Goal: Check status: Check status

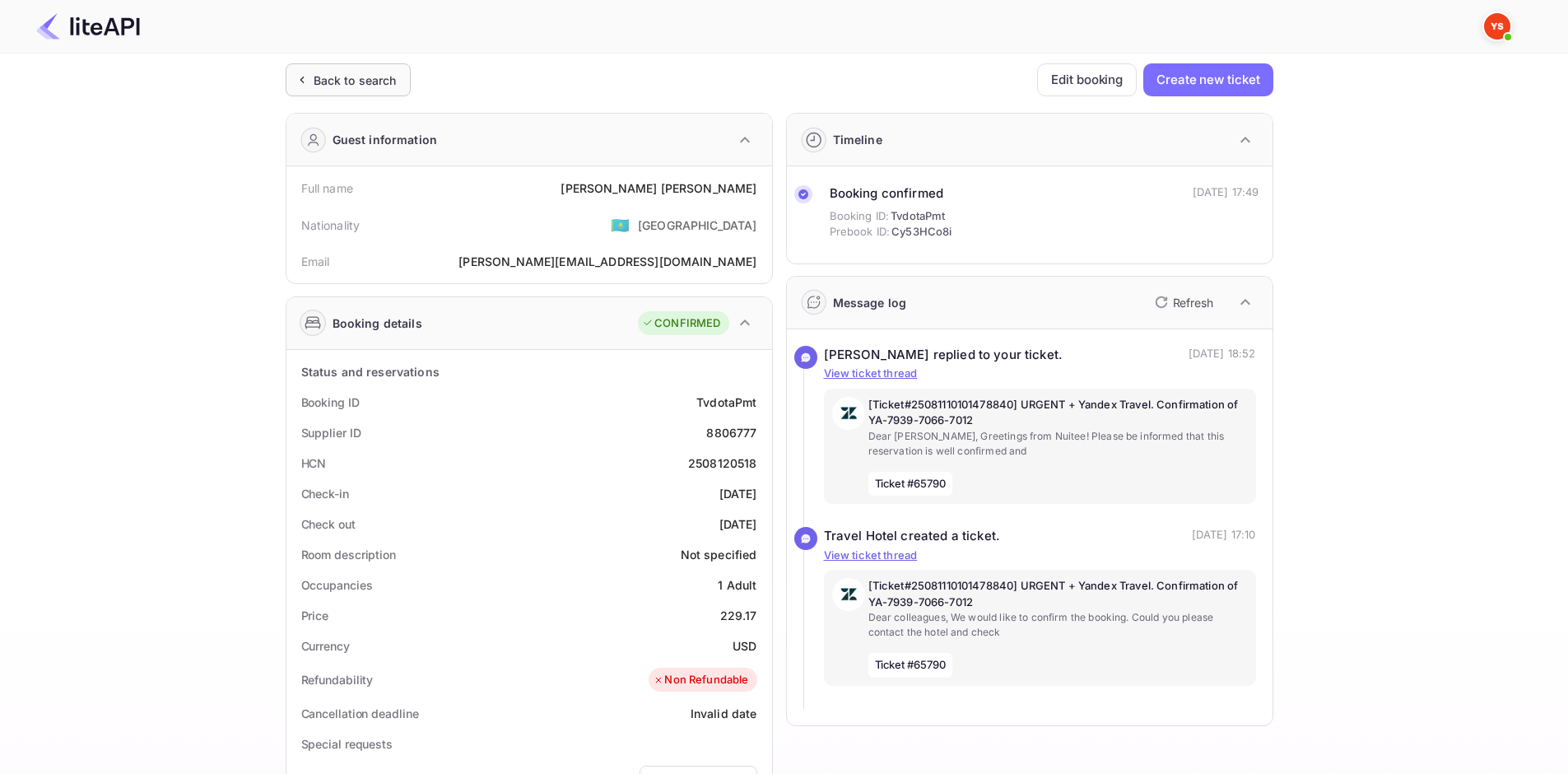
click at [344, 72] on div "Back to search" at bounding box center [355, 80] width 83 height 17
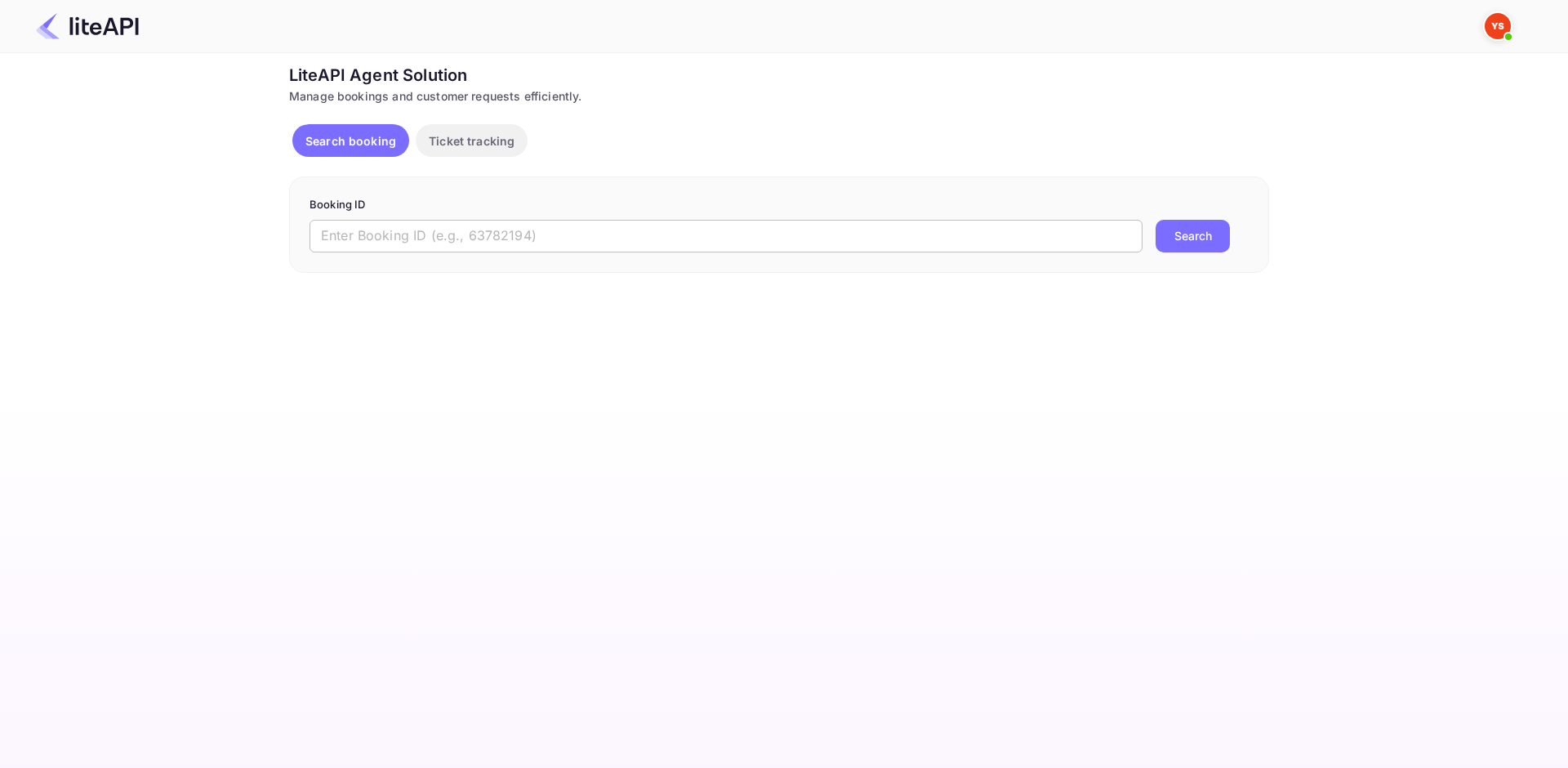
click at [598, 243] on input "text" at bounding box center [726, 236] width 833 height 32
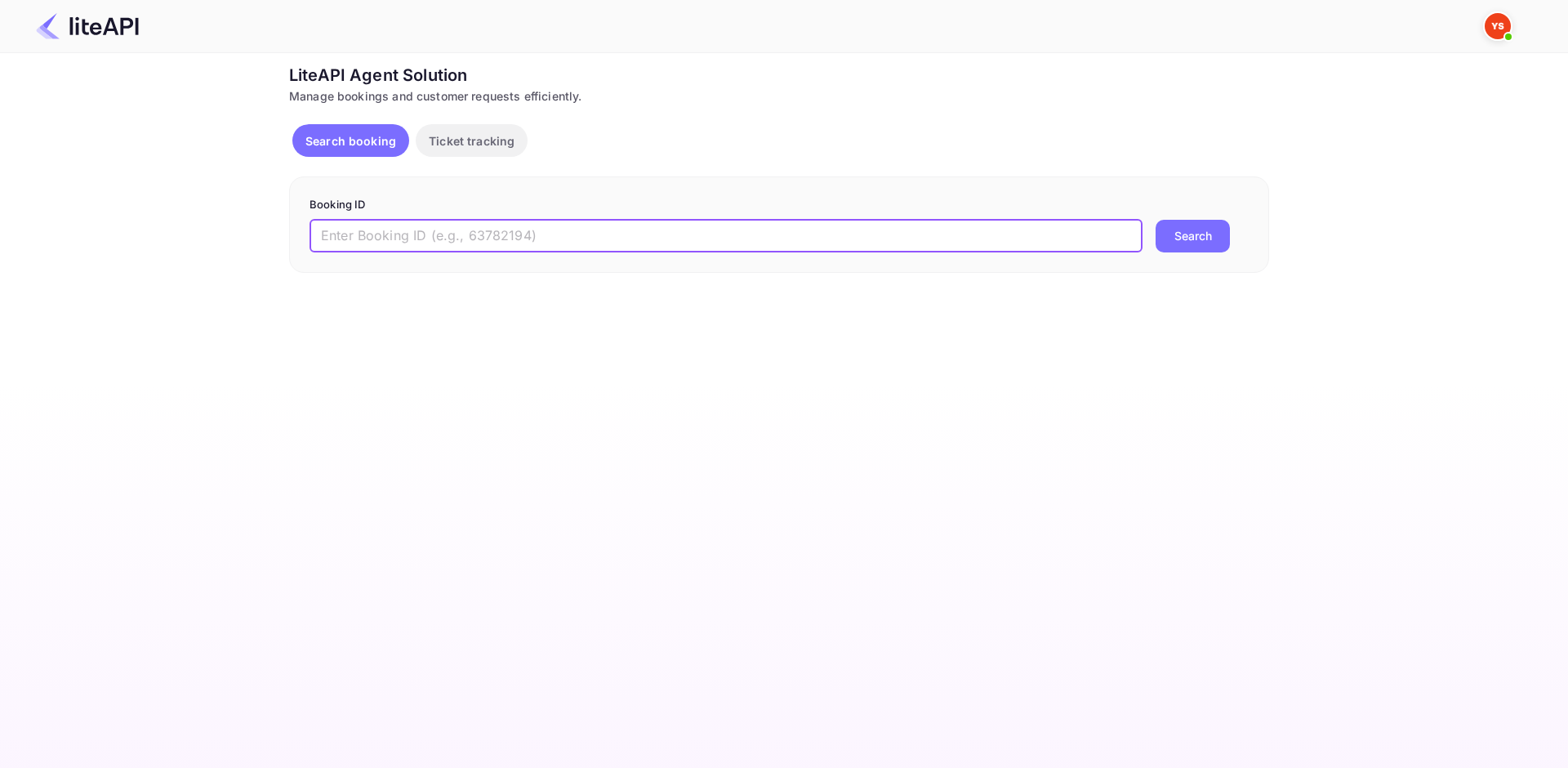
paste input "8858607"
type input "8858607"
click at [1188, 240] on button "Search" at bounding box center [1193, 236] width 74 height 32
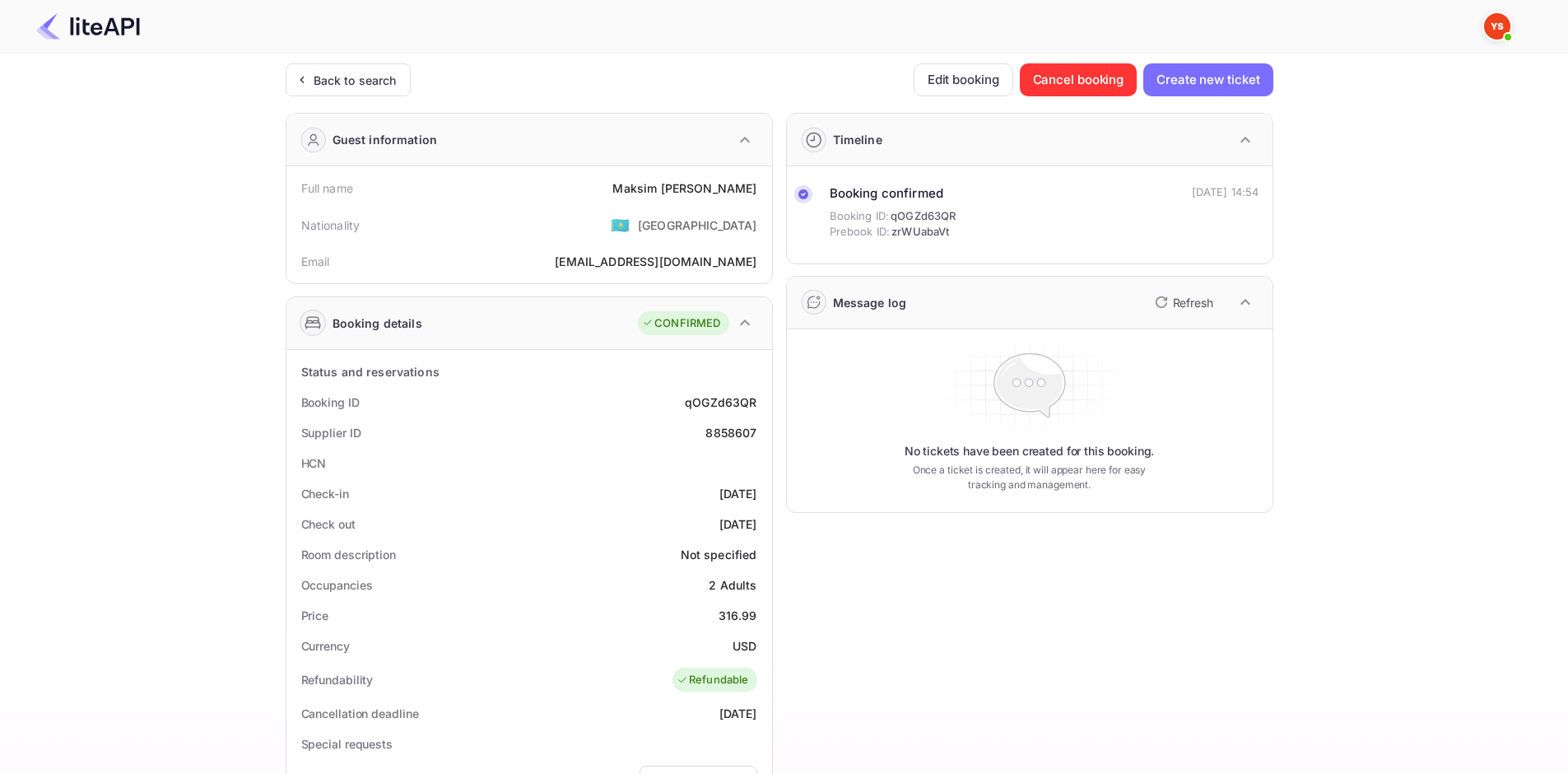
click at [673, 179] on div "[PERSON_NAME]" at bounding box center [684, 188] width 144 height 17
click at [674, 190] on div "[PERSON_NAME]" at bounding box center [684, 188] width 144 height 17
copy div "[PERSON_NAME]"
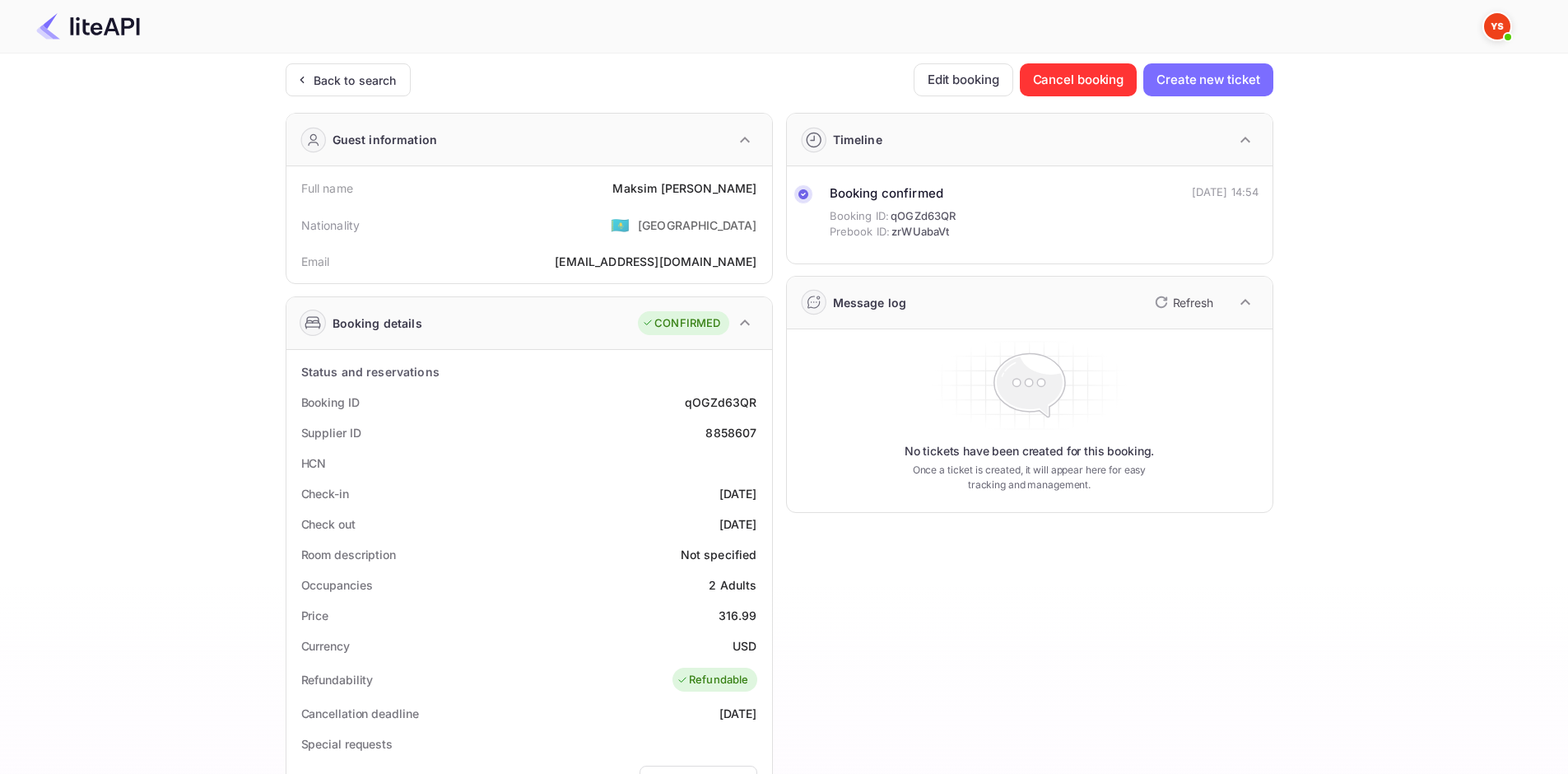
click at [737, 614] on div "316.99" at bounding box center [737, 615] width 39 height 17
click at [743, 605] on div "Price 316.99" at bounding box center [529, 615] width 472 height 30
click at [734, 609] on div "316.99" at bounding box center [737, 615] width 39 height 17
drag, startPoint x: 734, startPoint y: 609, endPoint x: 743, endPoint y: 608, distance: 9.1
click at [744, 608] on div "316.99" at bounding box center [737, 615] width 39 height 17
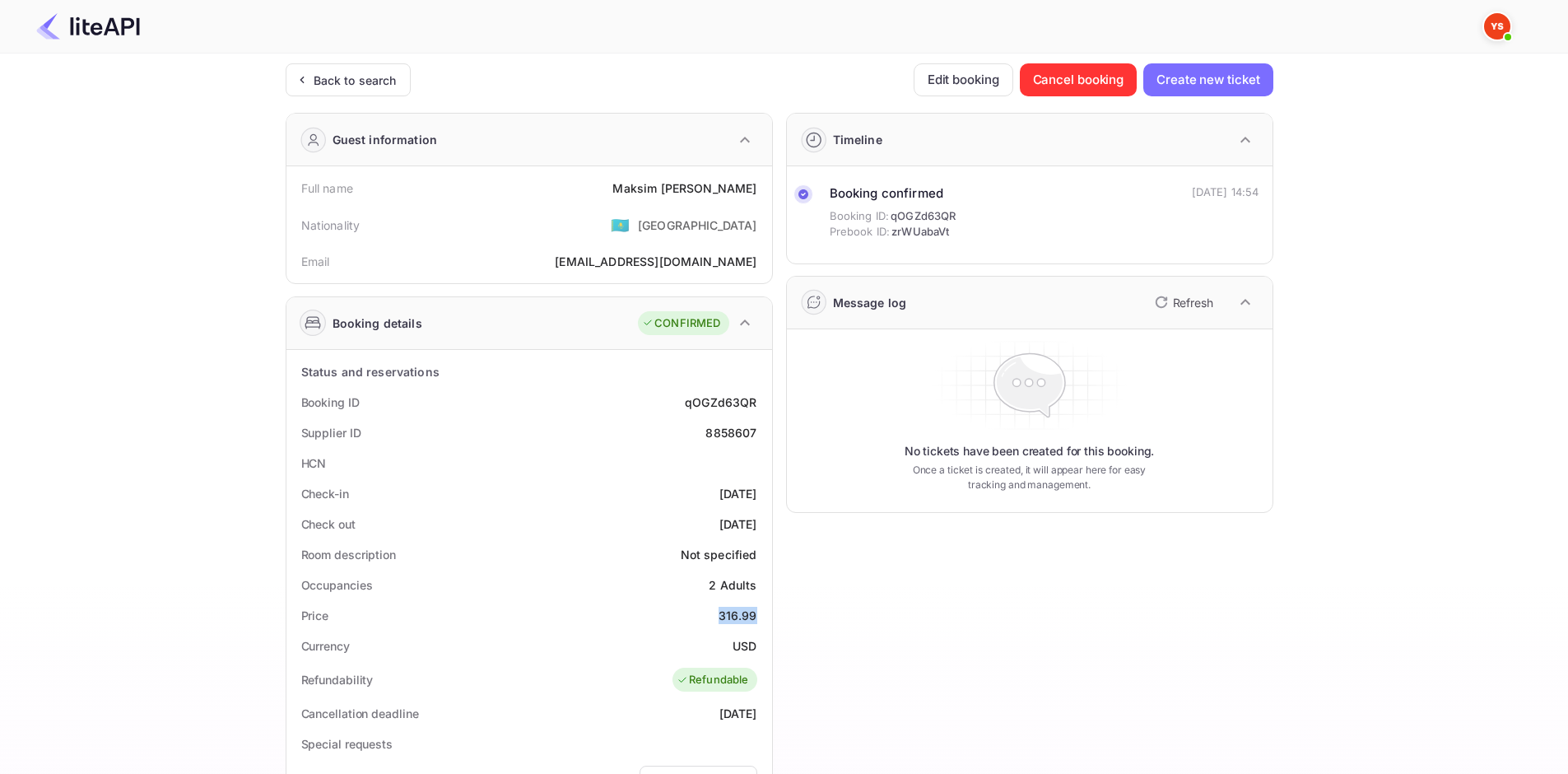
copy div "316.99"
